Goal: Task Accomplishment & Management: Manage account settings

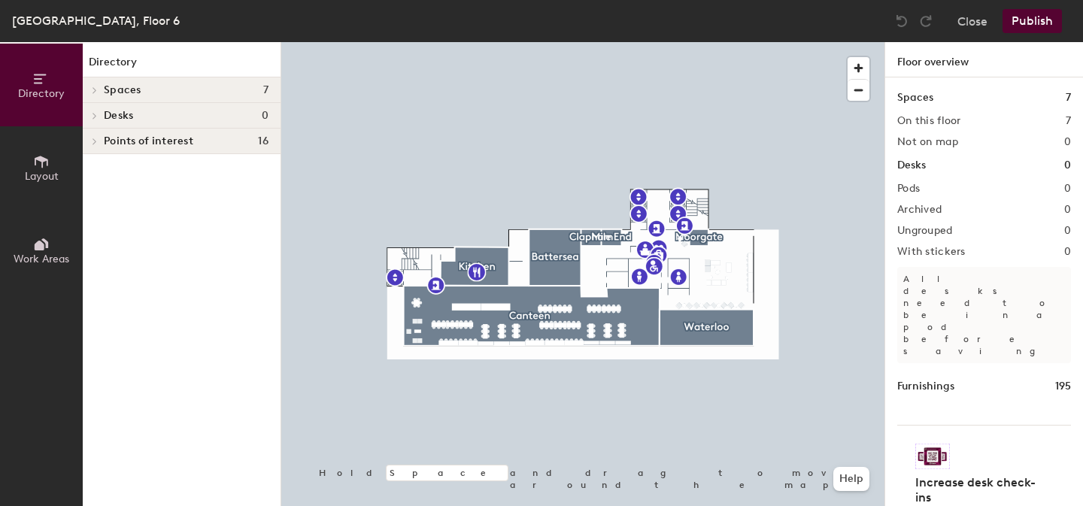
click at [728, 42] on div at bounding box center [582, 42] width 603 height 0
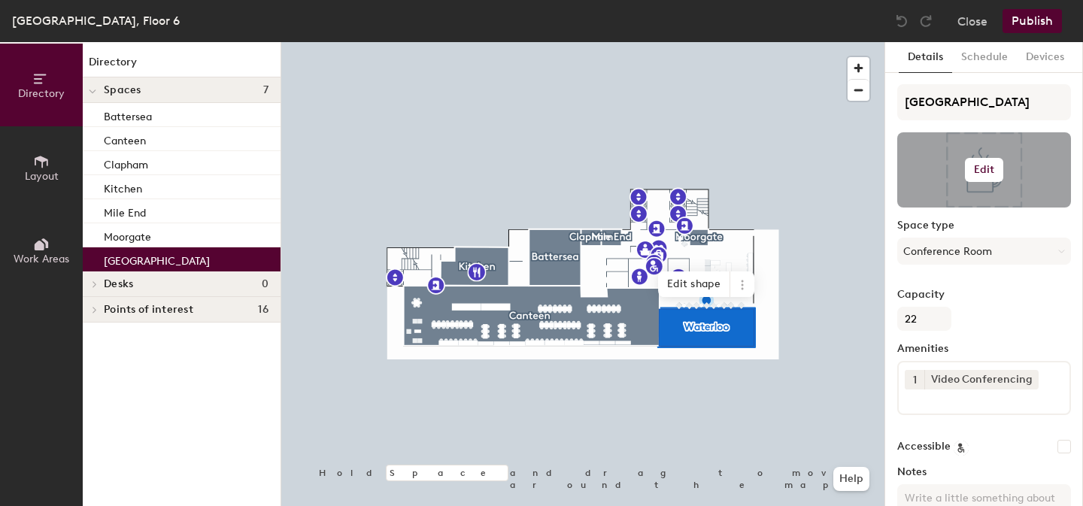
click at [984, 171] on h6 "Edit" at bounding box center [984, 170] width 21 height 12
click at [956, 214] on input "file" at bounding box center [996, 213] width 172 height 23
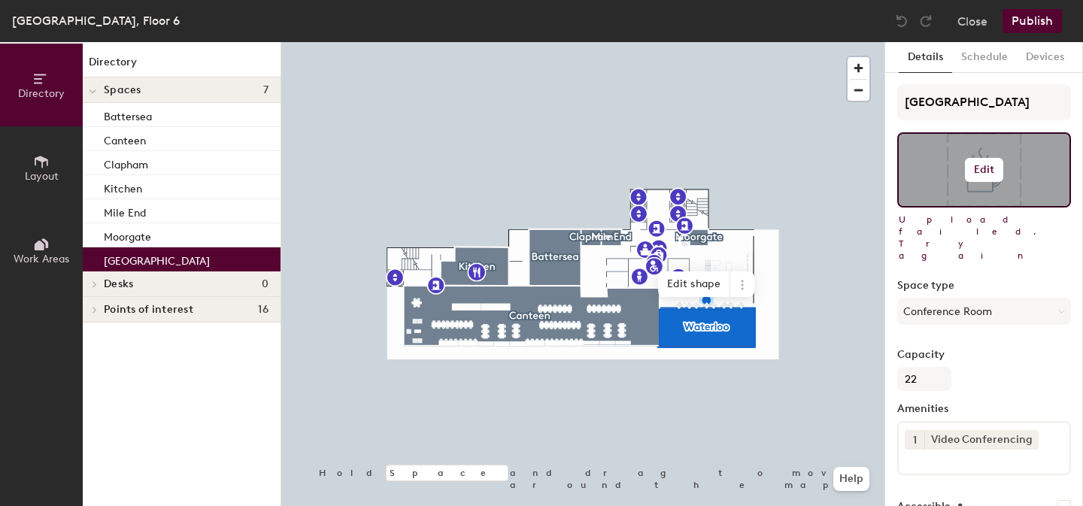
click at [983, 171] on h6 "Edit" at bounding box center [984, 170] width 21 height 12
click at [950, 207] on input "file" at bounding box center [996, 213] width 172 height 23
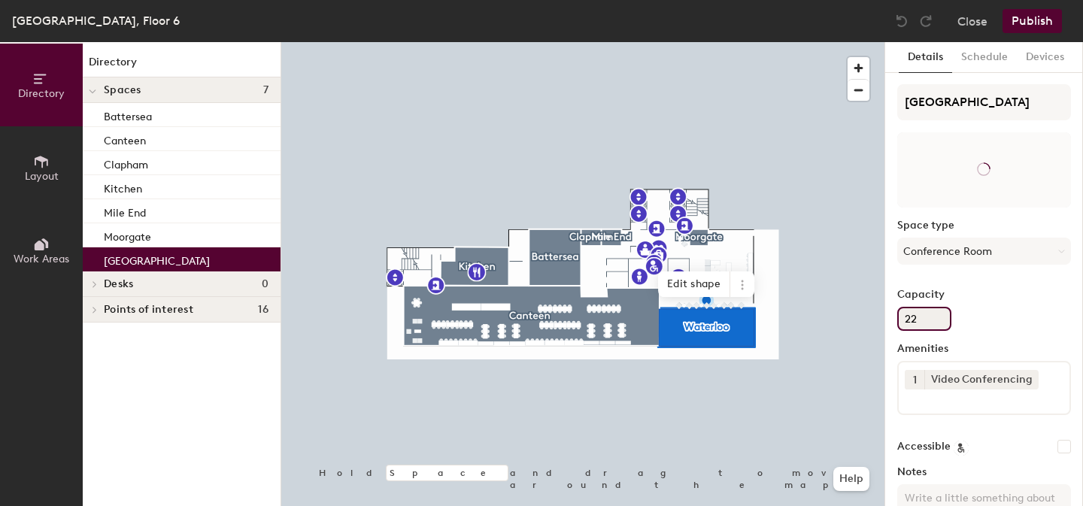
click at [932, 318] on input "22" at bounding box center [924, 319] width 54 height 24
type input "2"
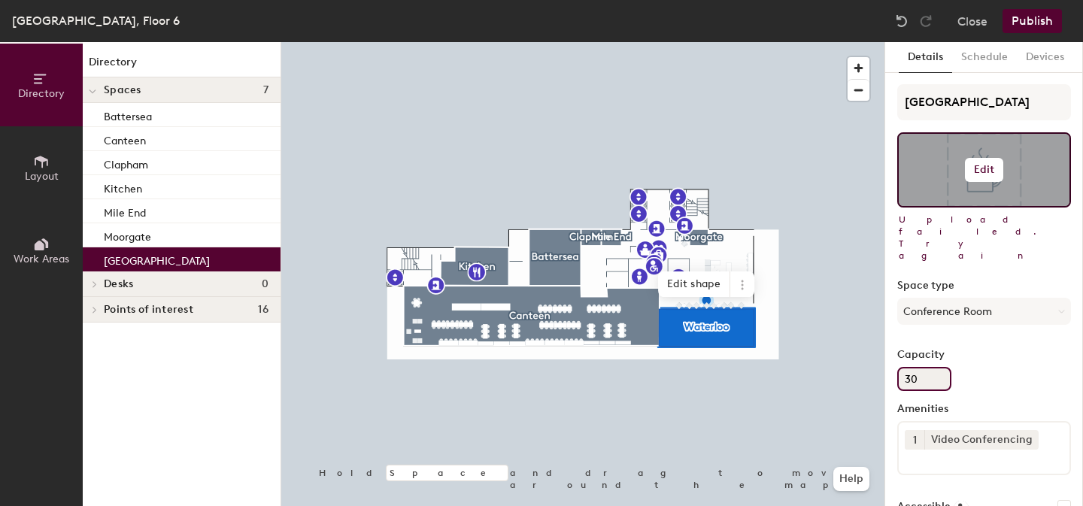
type input "30"
click at [976, 180] on button "Edit" at bounding box center [984, 170] width 39 height 24
click at [932, 229] on span "Remove" at bounding box center [984, 229] width 148 height 14
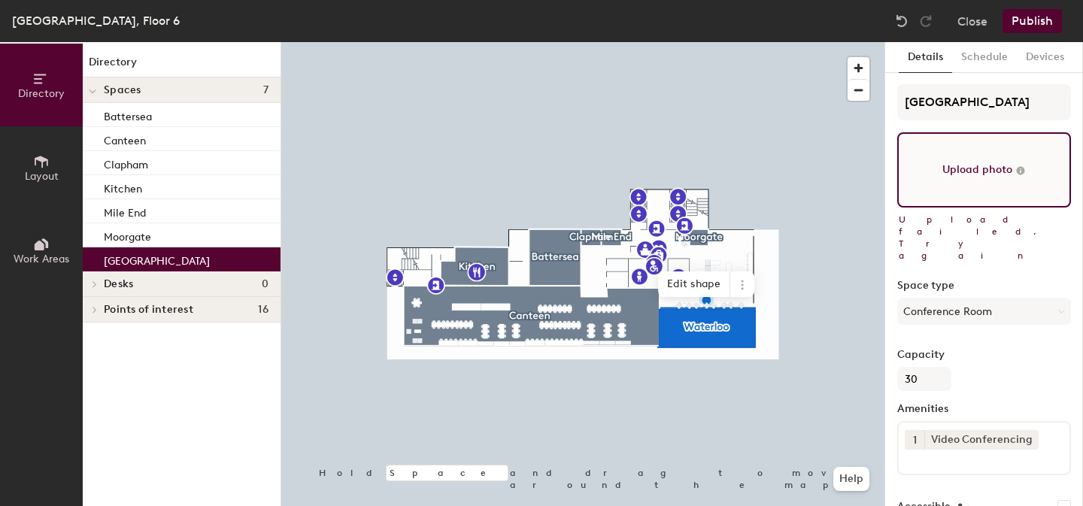
click at [977, 162] on input "file" at bounding box center [984, 169] width 174 height 75
type input "C:\fakepath\waterloo (1).jpg"
click at [1040, 15] on button "Publish" at bounding box center [1031, 21] width 59 height 24
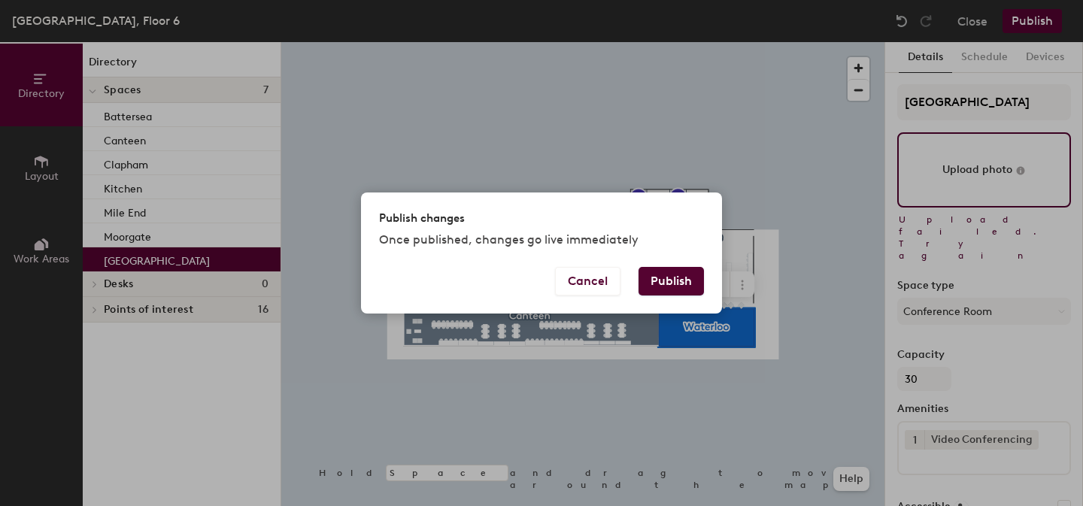
click at [675, 282] on button "Publish" at bounding box center [670, 281] width 65 height 29
